Goal: Task Accomplishment & Management: Manage account settings

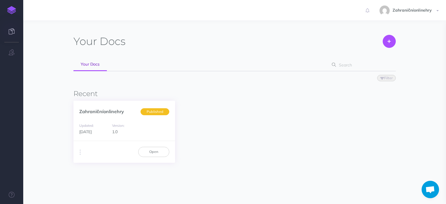
click at [151, 112] on span "Published" at bounding box center [154, 111] width 29 height 7
click at [109, 112] on link "Zahraničníonlinehry" at bounding box center [101, 111] width 45 height 6
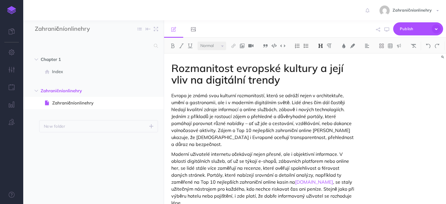
select select "null"
click at [431, 25] on button "Publish" at bounding box center [418, 28] width 50 height 13
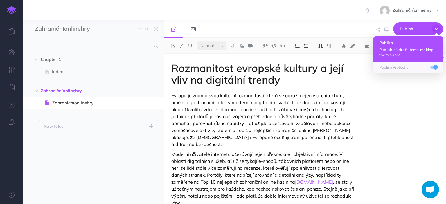
click at [413, 41] on h4 "Publish" at bounding box center [408, 43] width 58 height 4
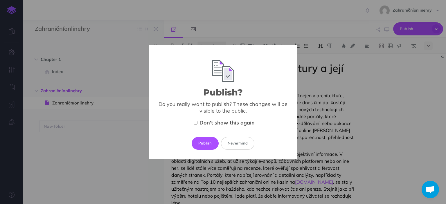
click at [198, 125] on label "Don't show this again" at bounding box center [223, 122] width 130 height 7
click at [197, 124] on input "Don't show this again" at bounding box center [195, 123] width 4 height 4
click at [196, 125] on label "Don't show this again" at bounding box center [223, 122] width 130 height 7
click at [196, 124] on input "Don't show this again" at bounding box center [195, 123] width 4 height 4
checkbox input "false"
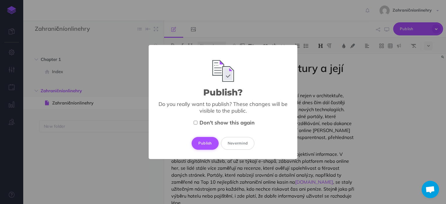
click at [203, 140] on button "Publish" at bounding box center [204, 143] width 27 height 13
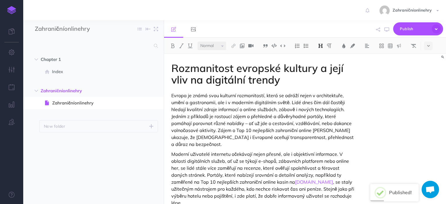
click at [398, 190] on h2 "Published!" at bounding box center [400, 192] width 23 height 5
click at [424, 10] on span "Zahraničníonlinehry" at bounding box center [411, 10] width 45 height 5
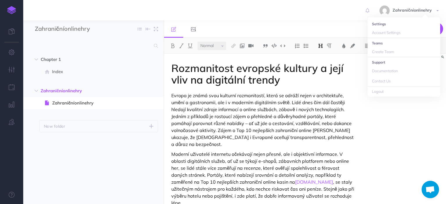
click at [352, 12] on div "Zahraničníonlinehry Settings Account Settings Teams Create Team Support Documen…" at bounding box center [222, 10] width 437 height 20
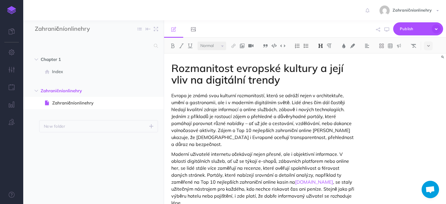
click at [387, 28] on div "Toggle Navigation Zahraničníonlinehry Settings Account Settings Teams Create Te…" at bounding box center [234, 102] width 422 height 204
click at [387, 28] on icon "button" at bounding box center [386, 29] width 5 height 5
click at [377, 32] on button "button" at bounding box center [377, 29] width 7 height 17
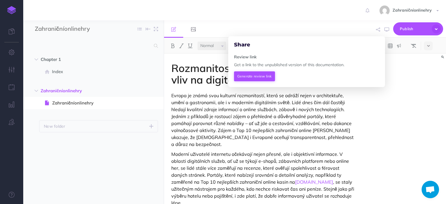
click at [258, 78] on button "Generate review link" at bounding box center [254, 76] width 41 height 10
click at [374, 75] on icon at bounding box center [374, 75] width 4 height 3
click at [439, 10] on link "Zahraničníonlinehry" at bounding box center [409, 10] width 72 height 20
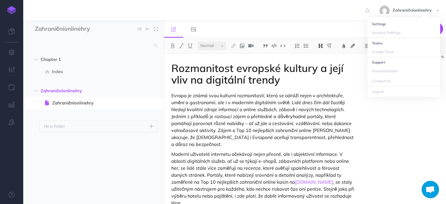
click at [383, 25] on li "Settings" at bounding box center [403, 23] width 73 height 7
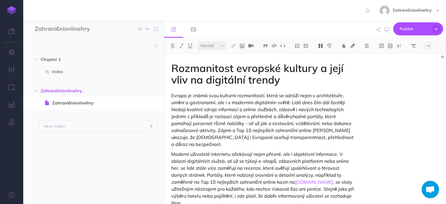
click at [417, 11] on span "Zahraničníonlinehry" at bounding box center [411, 10] width 45 height 5
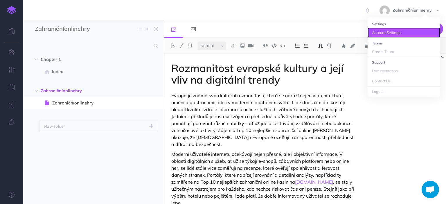
click at [389, 30] on link "Account Settings" at bounding box center [403, 33] width 73 height 10
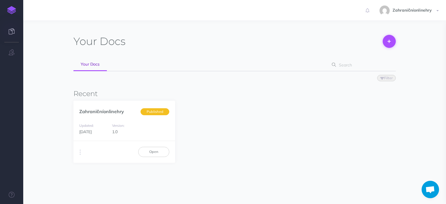
click at [391, 42] on button at bounding box center [388, 41] width 13 height 13
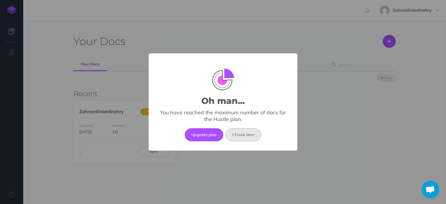
click at [239, 139] on button "I'll look later" at bounding box center [243, 134] width 36 height 13
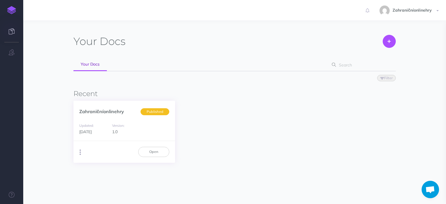
click at [79, 155] on button "button" at bounding box center [80, 152] width 6 height 9
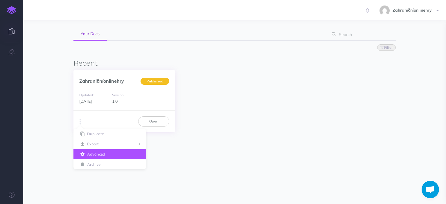
click at [90, 154] on button "Advanced" at bounding box center [109, 154] width 73 height 10
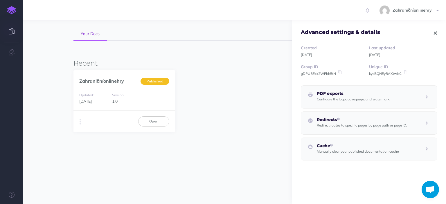
click at [359, 118] on h5 "Redirects" at bounding box center [361, 119] width 90 height 4
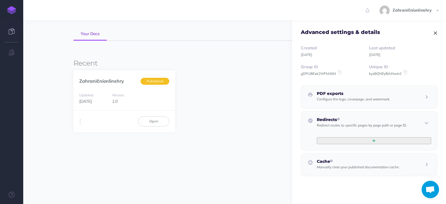
click at [375, 140] on button "button" at bounding box center [373, 140] width 114 height 7
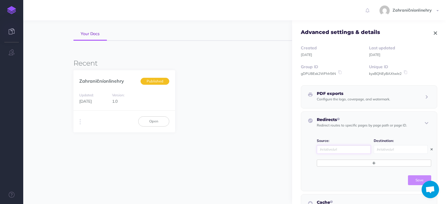
click at [350, 151] on input "text" at bounding box center [343, 149] width 54 height 9
click at [384, 153] on input "text" at bounding box center [400, 149] width 54 height 9
click at [427, 122] on icon "button" at bounding box center [426, 123] width 9 height 7
click at [15, 31] on icon at bounding box center [12, 31] width 6 height 6
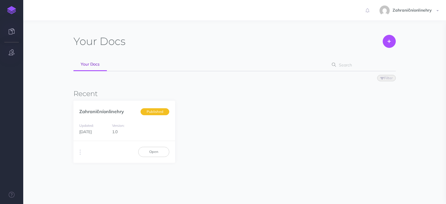
click at [12, 51] on icon "button" at bounding box center [12, 52] width 6 height 6
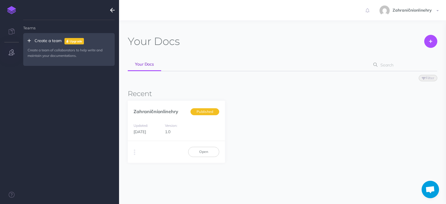
click at [43, 41] on div "Create a team Upgrade Create a team of collaborators to help write and maintain…" at bounding box center [68, 49] width 91 height 33
click at [12, 12] on img at bounding box center [11, 10] width 9 height 8
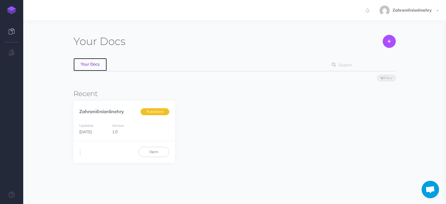
click at [87, 66] on span "Your Docs" at bounding box center [90, 63] width 19 height 5
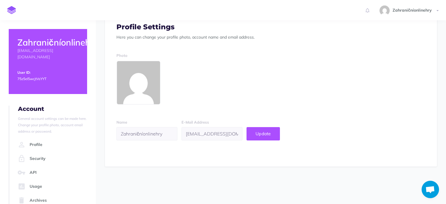
scroll to position [30, 0]
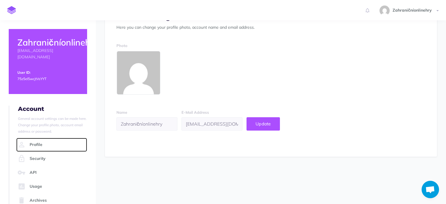
click at [36, 138] on link "Profile" at bounding box center [51, 145] width 71 height 14
drag, startPoint x: 166, startPoint y: 126, endPoint x: 118, endPoint y: 126, distance: 47.3
click at [118, 126] on input "Zahraničníonlinehry" at bounding box center [146, 123] width 61 height 13
click at [157, 124] on input "Zahraničníonlinehry" at bounding box center [146, 123] width 61 height 13
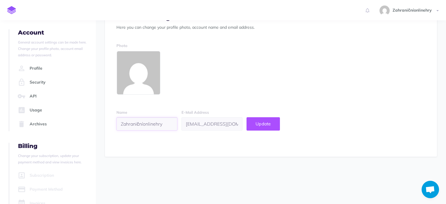
scroll to position [88, 0]
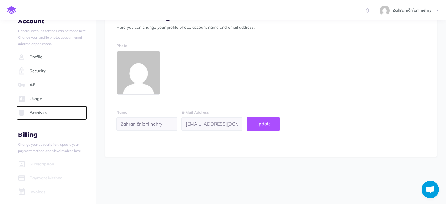
click at [44, 108] on link "Archives" at bounding box center [51, 113] width 71 height 14
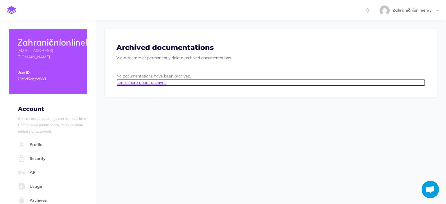
click at [127, 84] on link "Learn more about archives" at bounding box center [270, 82] width 309 height 6
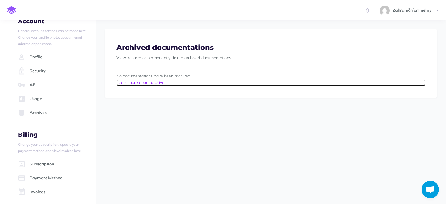
scroll to position [20, 0]
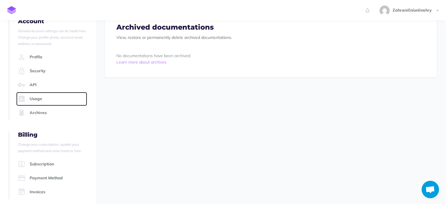
click at [41, 92] on link "Usage" at bounding box center [51, 99] width 71 height 14
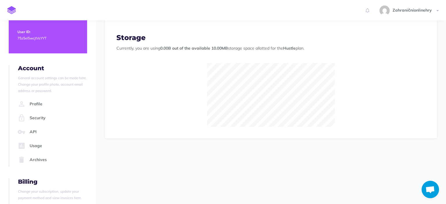
scroll to position [61, 0]
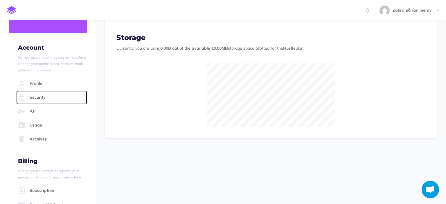
click at [46, 94] on link "Security" at bounding box center [51, 98] width 71 height 14
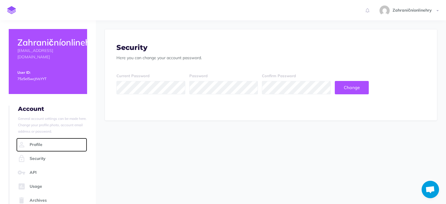
click at [43, 139] on link "Profile" at bounding box center [51, 145] width 71 height 14
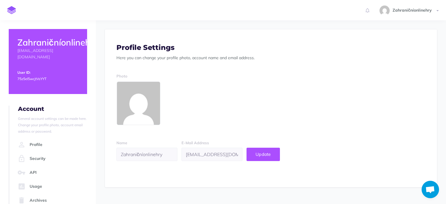
click at [42, 77] on small "75z5eI5wcjtVsYYT" at bounding box center [31, 79] width 29 height 4
click at [45, 77] on small "75z5eI5wcjtVsYYT" at bounding box center [31, 79] width 29 height 4
drag, startPoint x: 49, startPoint y: 72, endPoint x: 15, endPoint y: 72, distance: 34.5
click at [15, 72] on div "Zahraničníonlinehry novakannabelle367@gmail.com User ID: 75z5eI5wcjtVsYYT" at bounding box center [48, 61] width 78 height 65
click at [30, 77] on small "75z5eI5wcjtVsYYT" at bounding box center [31, 79] width 29 height 4
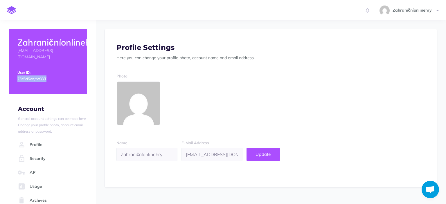
drag, startPoint x: 47, startPoint y: 71, endPoint x: 16, endPoint y: 73, distance: 31.1
click at [16, 73] on div "Zahraničníonlinehry novakannabelle367@gmail.com User ID: 75z5eI5wcjtVsYYT" at bounding box center [48, 61] width 78 height 65
copy small "75z5eI5wcjtVsYYT"
click at [267, 157] on button "Update" at bounding box center [262, 154] width 33 height 13
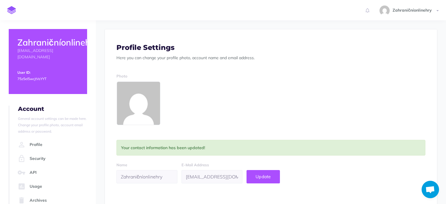
click at [67, 61] on div "Zahraničníonlinehry novakannabelle367@gmail.com User ID: 75z5eI5wcjtVsYYT" at bounding box center [48, 61] width 78 height 65
click at [139, 51] on h3 "Profile Settings" at bounding box center [270, 48] width 309 height 8
click at [414, 8] on span "Zahraničníonlinehry" at bounding box center [411, 10] width 45 height 5
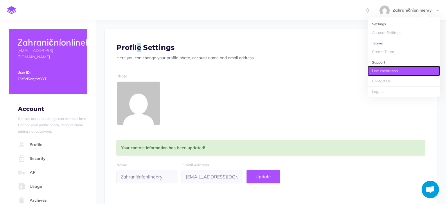
click at [381, 71] on link "Documentation" at bounding box center [403, 71] width 73 height 10
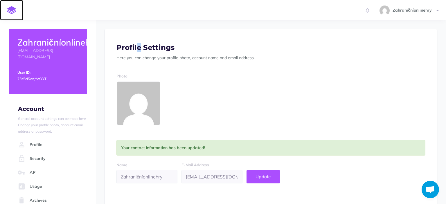
click at [9, 8] on img at bounding box center [11, 10] width 9 height 8
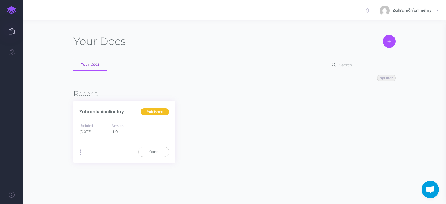
click at [80, 153] on icon "button" at bounding box center [79, 152] width 1 height 8
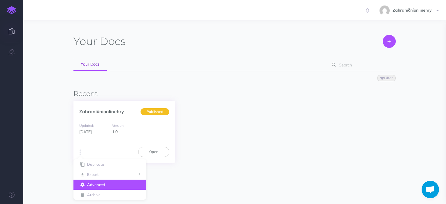
click at [98, 183] on button "Advanced" at bounding box center [109, 185] width 73 height 10
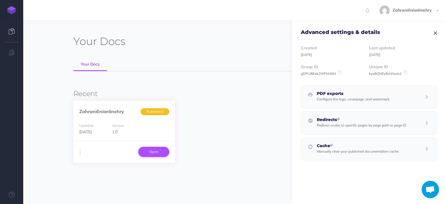
click at [147, 148] on link "Open" at bounding box center [153, 152] width 31 height 10
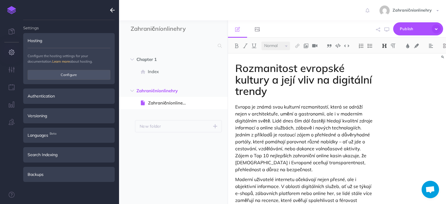
select select "null"
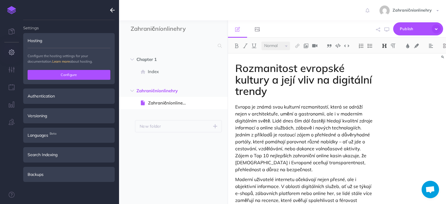
click at [56, 77] on button "Configure" at bounding box center [69, 75] width 83 height 10
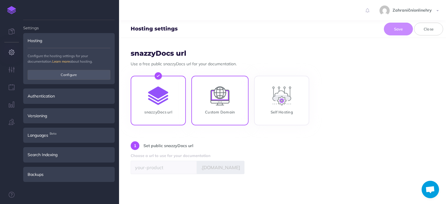
click at [207, 96] on input "Custom Domain" at bounding box center [219, 102] width 57 height 50
radio input "true"
radio input "false"
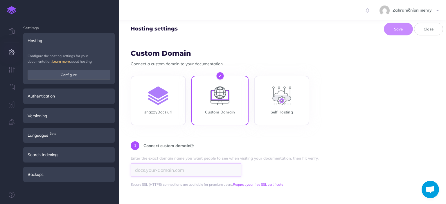
click at [176, 173] on input "search" at bounding box center [186, 169] width 111 height 13
click at [280, 104] on input "Self Hosting" at bounding box center [281, 102] width 55 height 50
radio input "true"
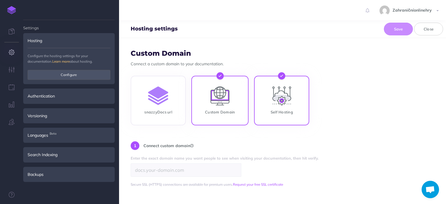
radio input "true"
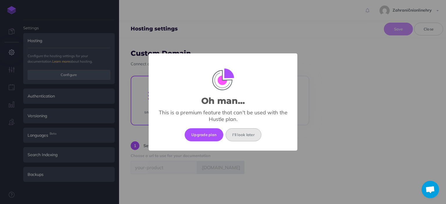
click at [254, 133] on button "I'll look later" at bounding box center [243, 134] width 36 height 13
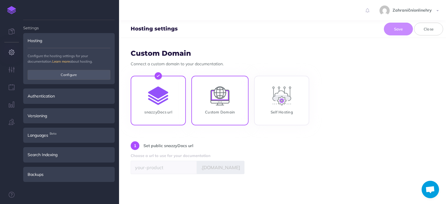
click at [226, 111] on input "Custom Domain" at bounding box center [219, 102] width 57 height 50
radio input "true"
radio input "false"
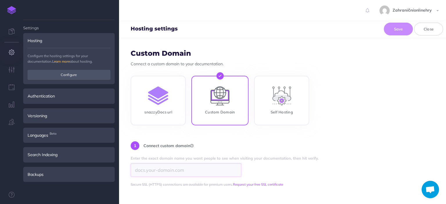
click at [189, 167] on input "search" at bounding box center [186, 169] width 111 height 13
click at [267, 110] on input "Self Hosting" at bounding box center [281, 102] width 55 height 50
radio input "true"
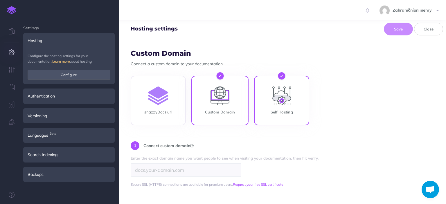
radio input "true"
radio input "false"
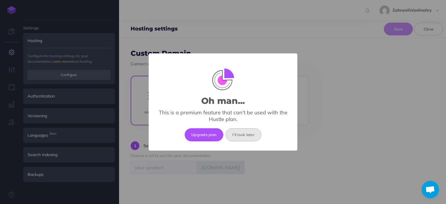
click at [247, 133] on button "I'll look later" at bounding box center [243, 134] width 36 height 13
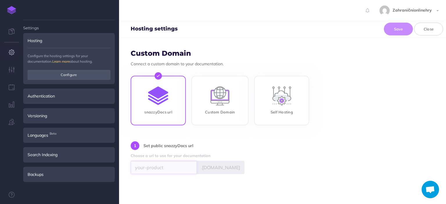
click at [163, 171] on input "text" at bounding box center [164, 167] width 66 height 13
paste input "zahraninonline"
type input "zahraninonline"
click at [400, 30] on button "Save" at bounding box center [397, 29] width 29 height 13
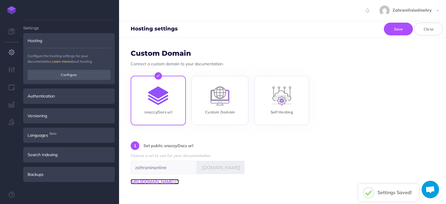
click at [173, 182] on span "[URL][DOMAIN_NAME]" at bounding box center [152, 181] width 43 height 5
